Goal: Task Accomplishment & Management: Complete application form

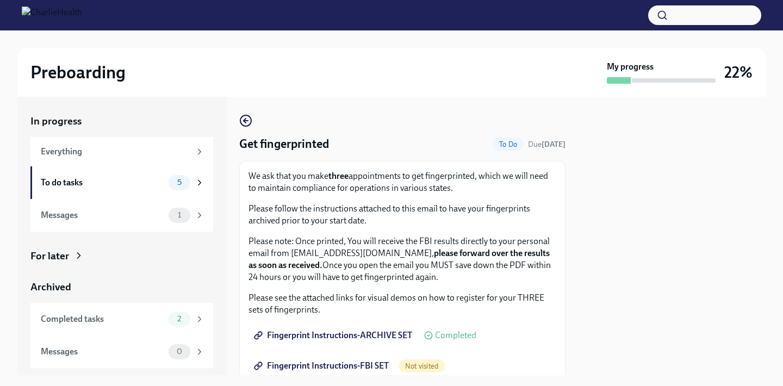
scroll to position [284, 0]
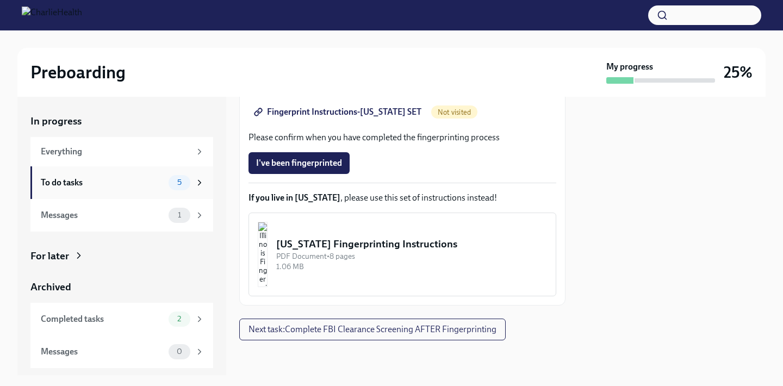
scroll to position [284, 0]
click at [110, 183] on div "To do tasks" at bounding box center [102, 183] width 123 height 12
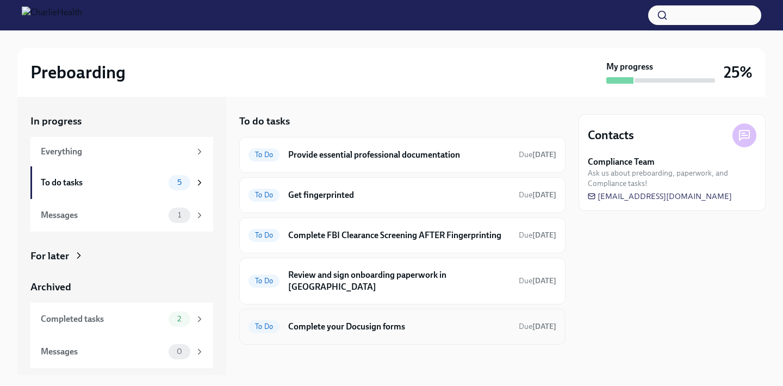
click at [358, 321] on h6 "Complete your Docusign forms" at bounding box center [399, 327] width 222 height 12
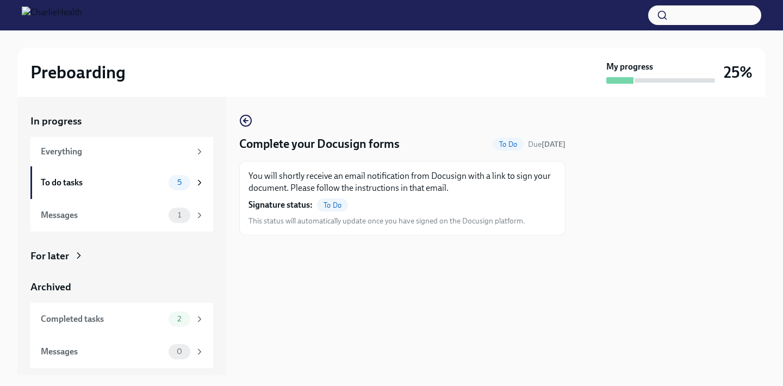
click at [335, 204] on span "To Do" at bounding box center [332, 205] width 31 height 8
click at [311, 214] on div "You will shortly receive an email notification from Docusign with a link to sig…" at bounding box center [402, 198] width 308 height 56
click at [284, 224] on span "This status will automatically update once you have signed on the Docusign plat…" at bounding box center [386, 221] width 277 height 10
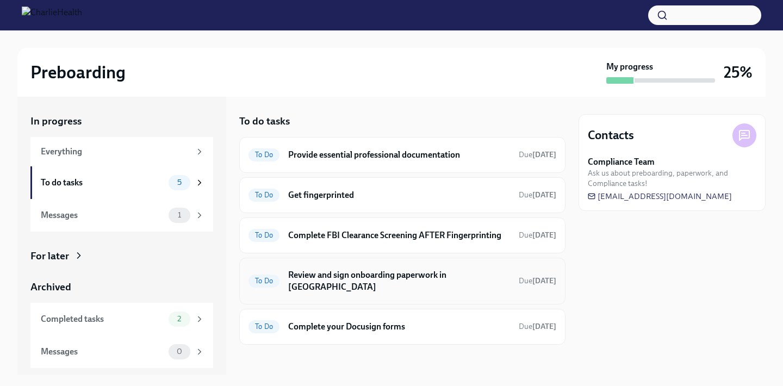
click at [356, 279] on h6 "Review and sign onboarding paperwork in [GEOGRAPHIC_DATA]" at bounding box center [399, 281] width 222 height 24
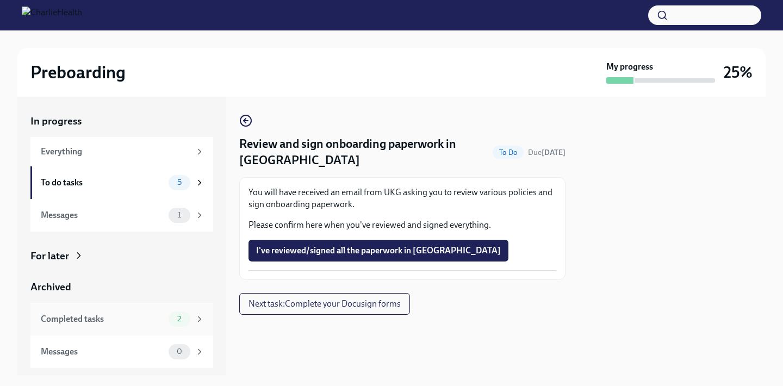
click at [146, 316] on div "Completed tasks" at bounding box center [102, 319] width 123 height 12
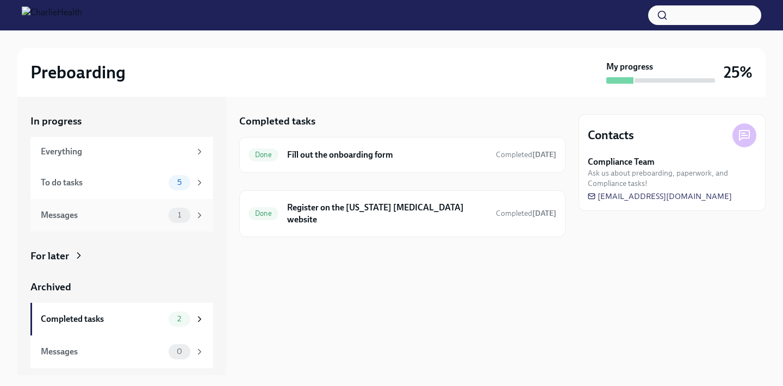
click at [151, 211] on div "Messages" at bounding box center [102, 215] width 123 height 12
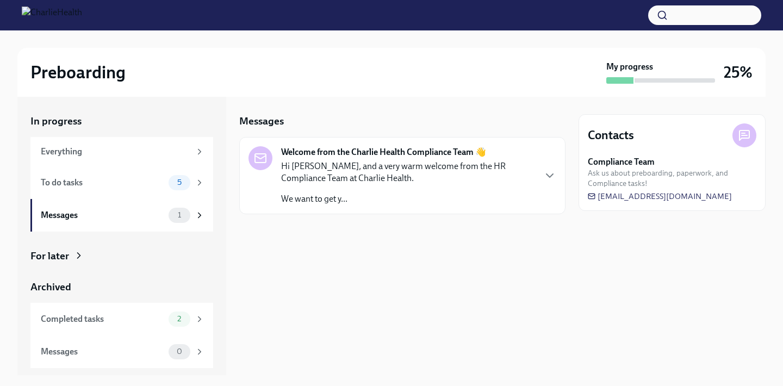
click at [386, 166] on p "Hi Maurine, and a very warm welcome from the HR Compliance Team at Charlie Heal…" at bounding box center [407, 172] width 253 height 24
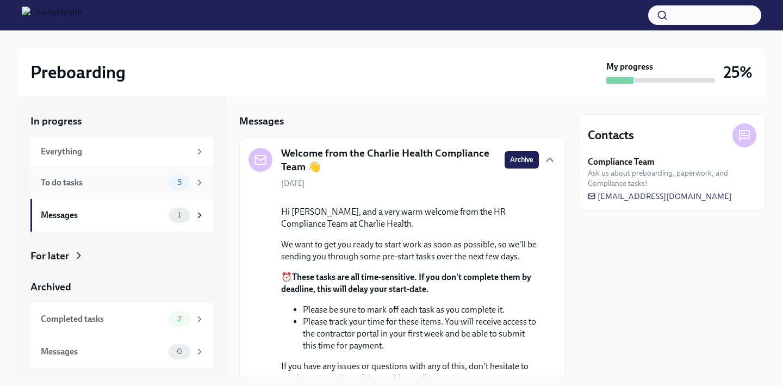
click at [68, 183] on div "To do tasks" at bounding box center [102, 183] width 123 height 12
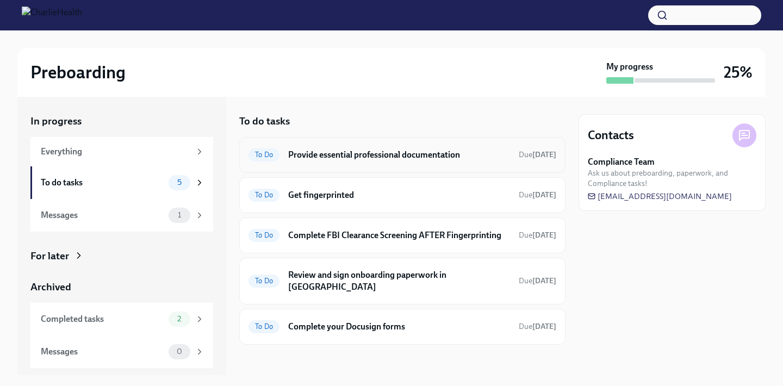
click at [323, 155] on h6 "Provide essential professional documentation" at bounding box center [399, 155] width 222 height 12
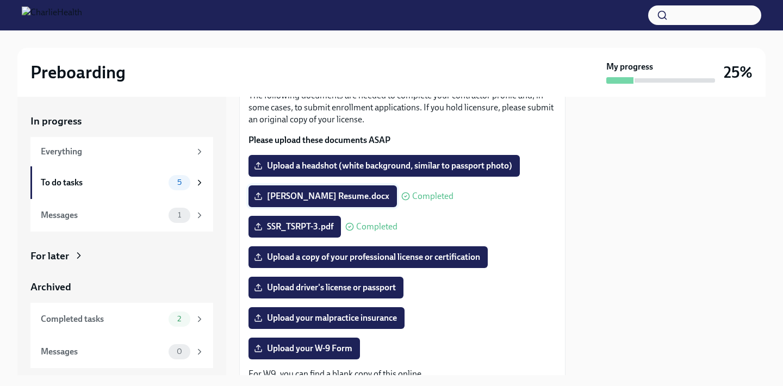
scroll to position [93, 0]
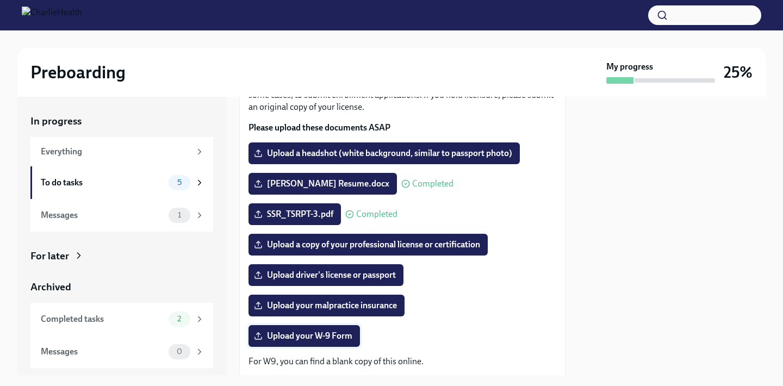
click at [323, 333] on span "Upload your W-9 Form" at bounding box center [304, 335] width 96 height 11
click at [0, 0] on input "Upload your W-9 Form" at bounding box center [0, 0] width 0 height 0
